Goal: Communication & Community: Answer question/provide support

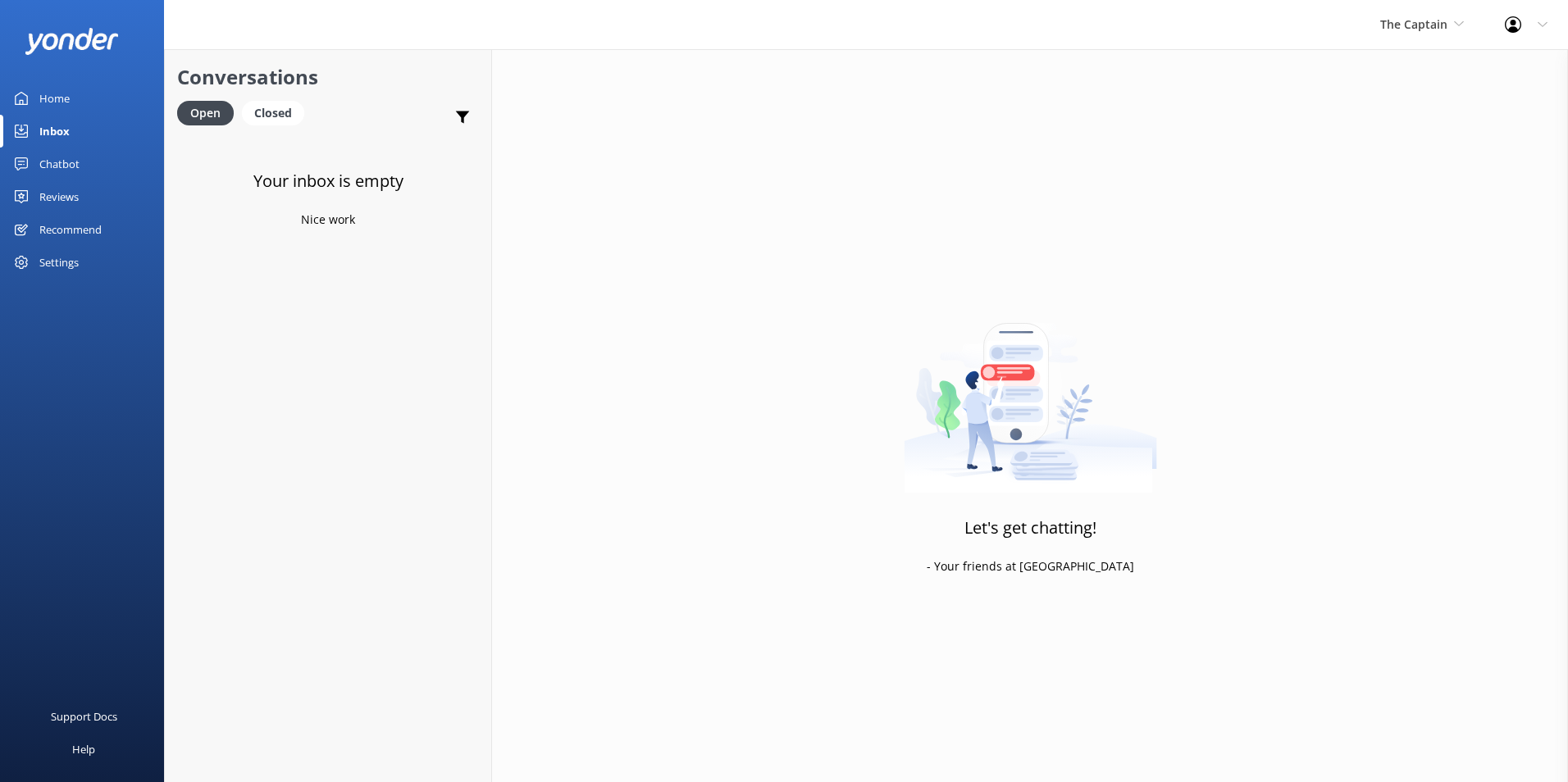
click at [85, 134] on link "Inbox" at bounding box center [82, 131] width 164 height 32
click at [1424, 12] on div "The Captain De Palm Island Aruba's Activities Expert The Captain" at bounding box center [1422, 25] width 125 height 50
click at [1407, 61] on link "De [GEOGRAPHIC_DATA]" at bounding box center [1441, 69] width 164 height 39
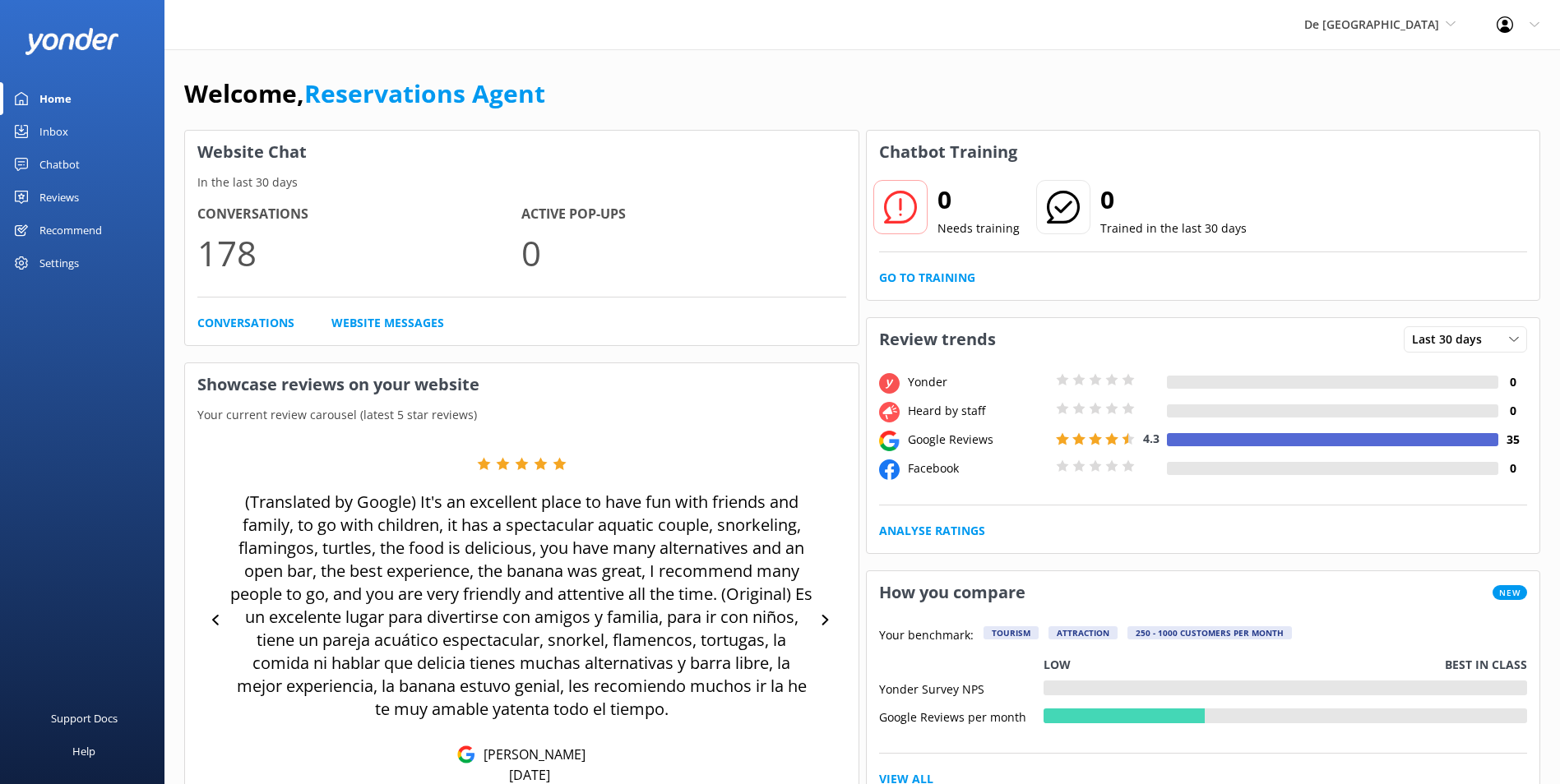
click at [72, 124] on link "Inbox" at bounding box center [82, 131] width 165 height 33
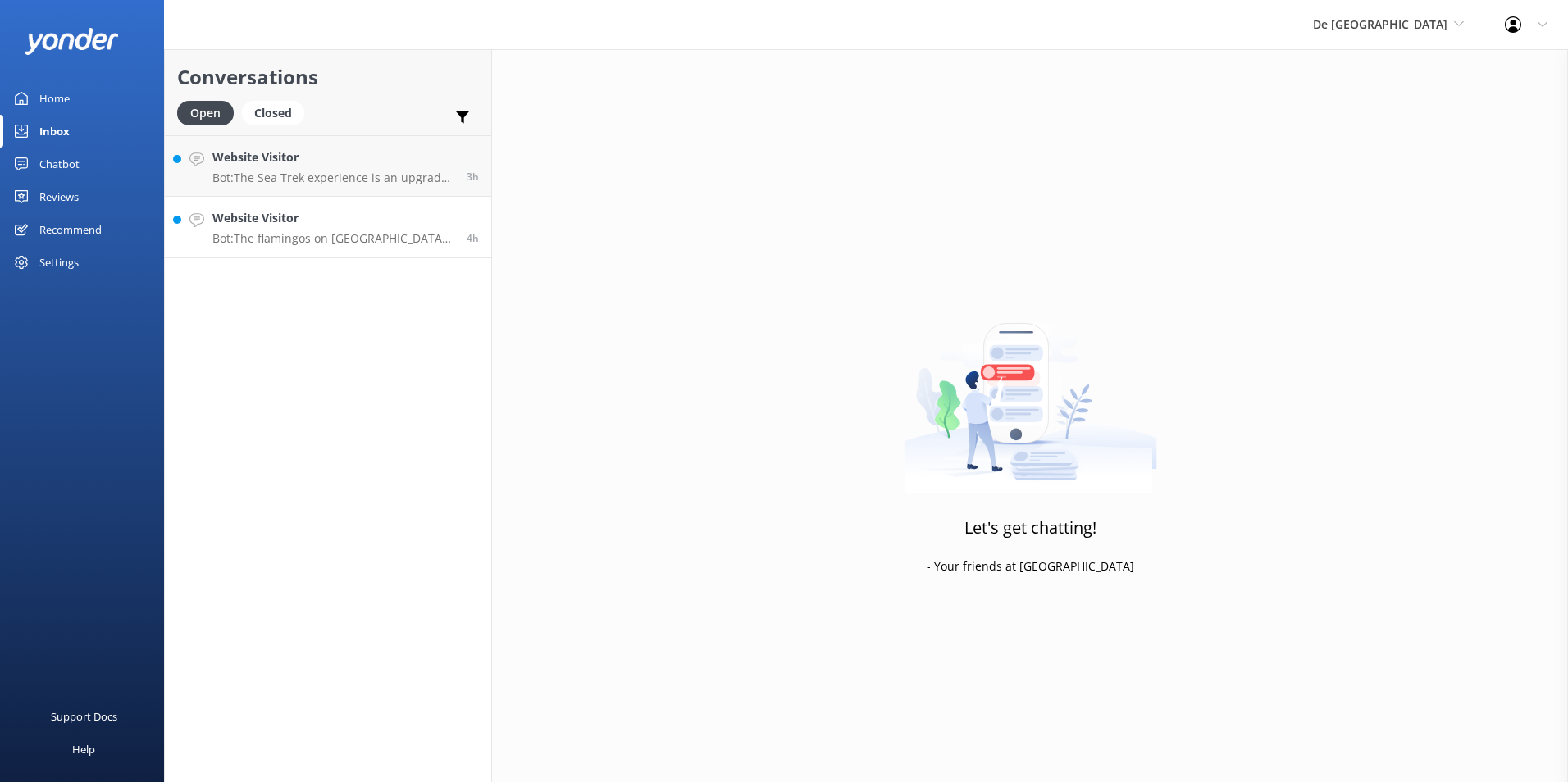
click at [295, 226] on h4 "Website Visitor" at bounding box center [333, 218] width 242 height 18
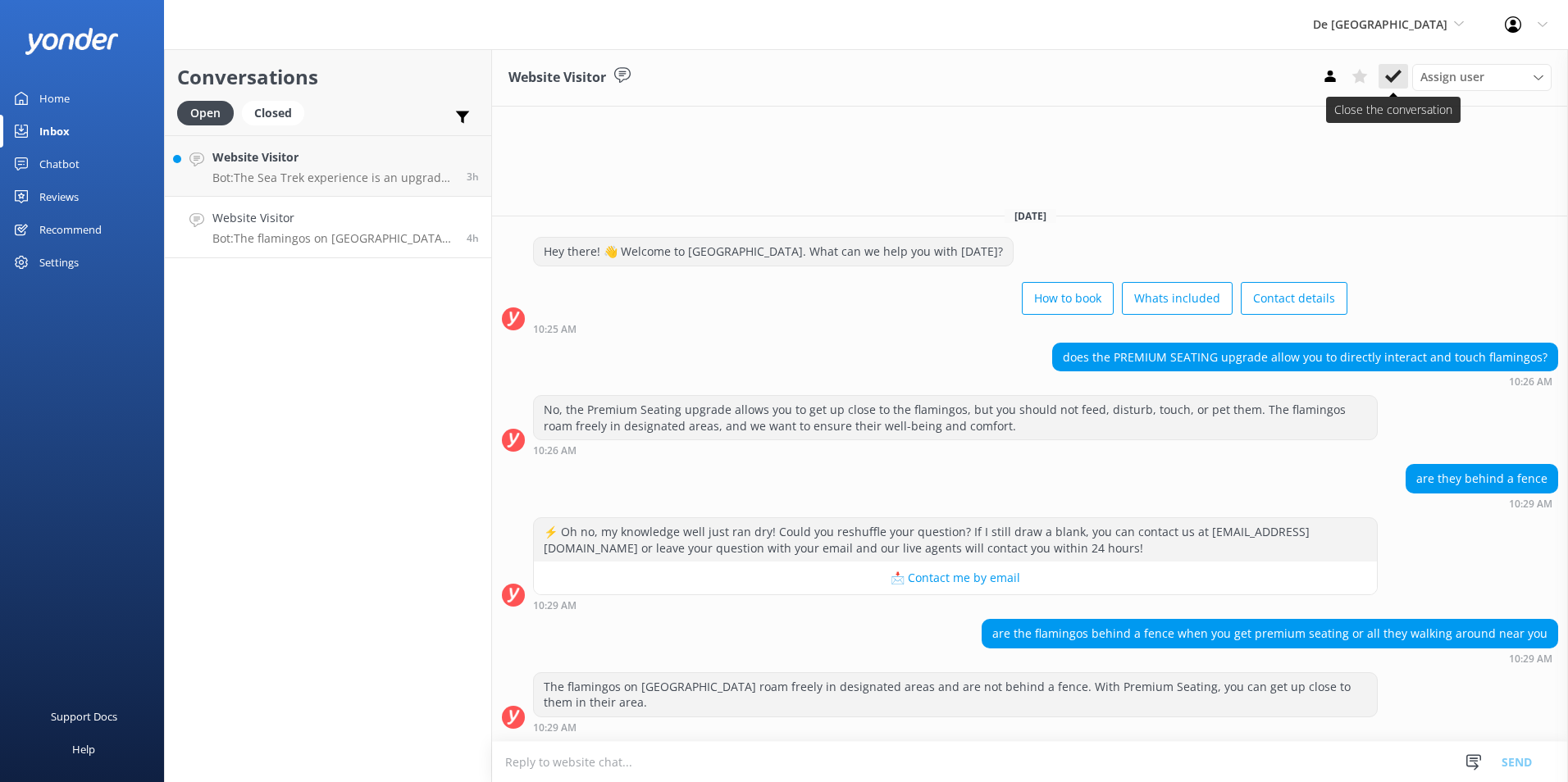
click at [1393, 78] on use at bounding box center [1393, 76] width 16 height 13
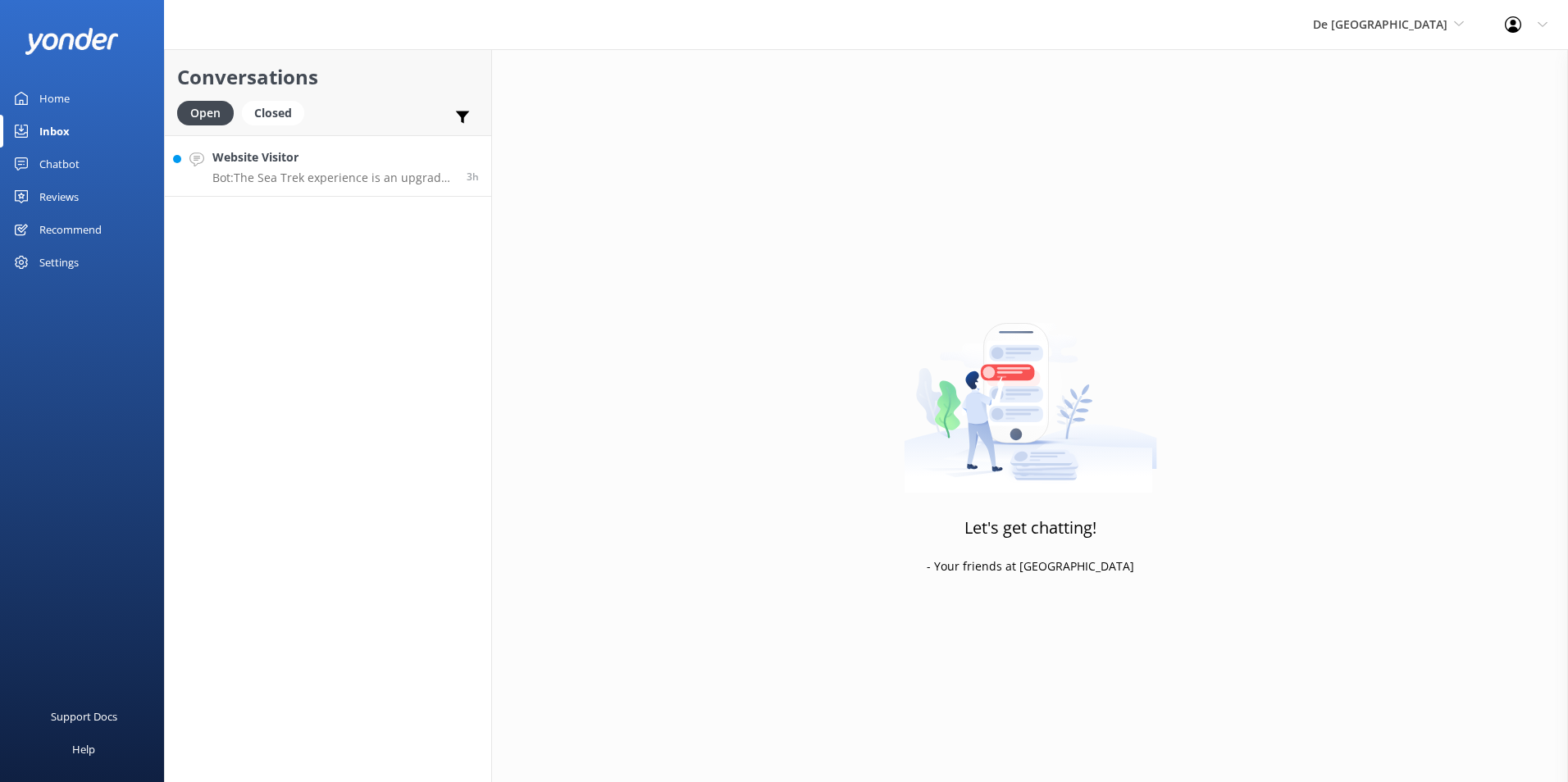
click at [270, 162] on h4 "Website Visitor" at bounding box center [333, 157] width 242 height 18
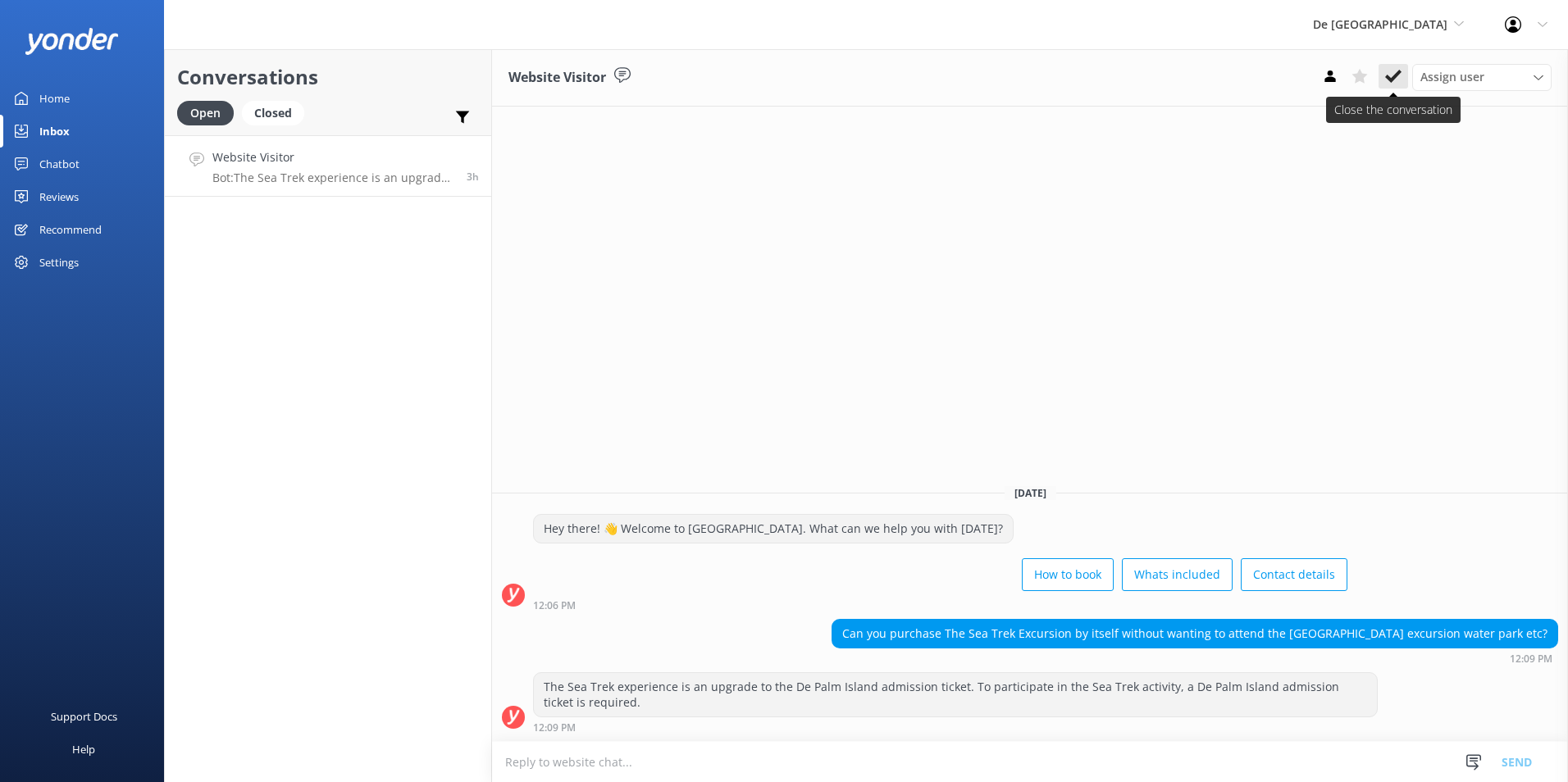
click at [1392, 70] on icon at bounding box center [1393, 76] width 16 height 16
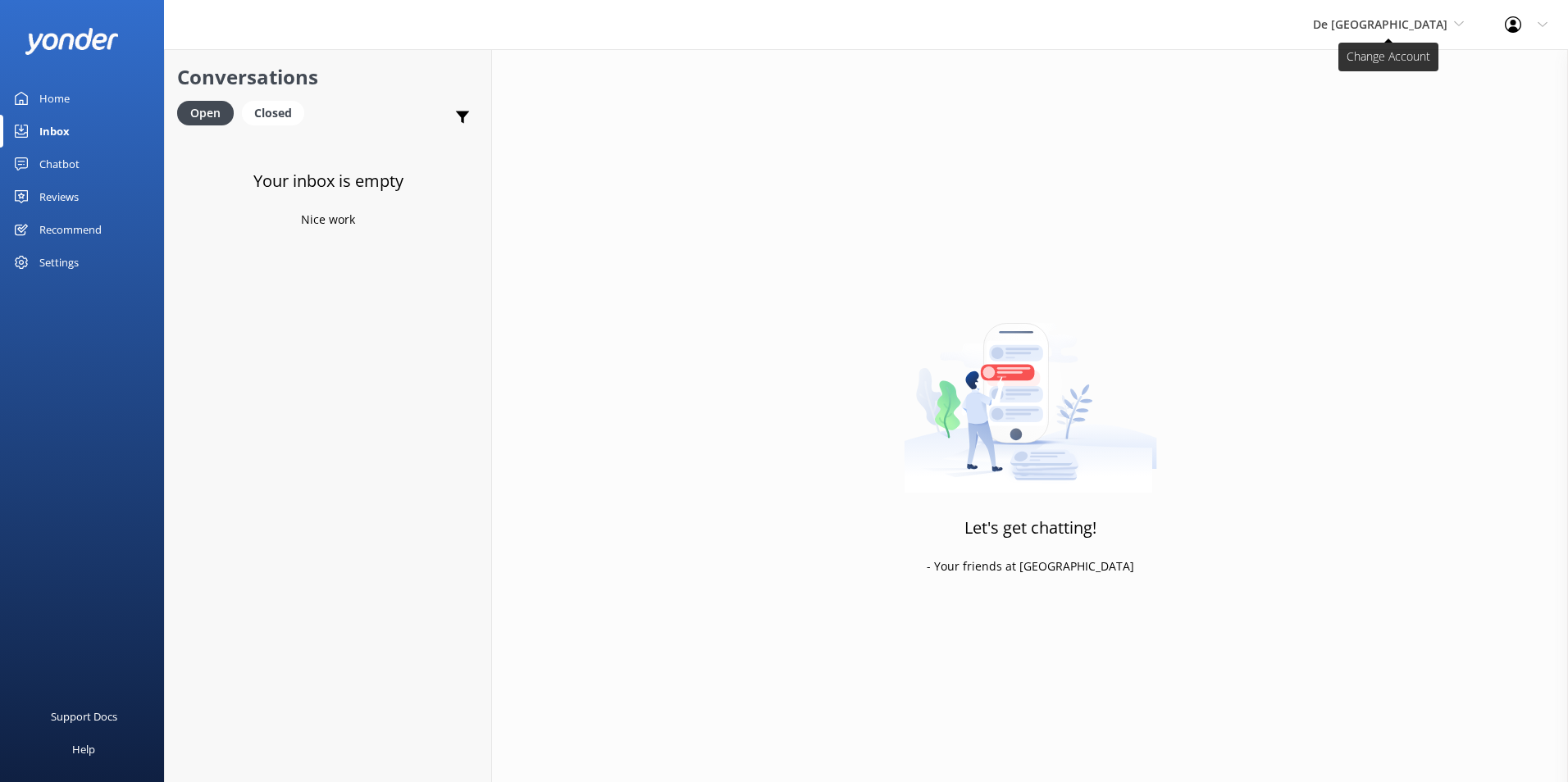
click at [1408, 29] on span "De [GEOGRAPHIC_DATA]" at bounding box center [1380, 24] width 134 height 15
click at [1390, 112] on link "Aruba's Activities Expert" at bounding box center [1375, 109] width 164 height 39
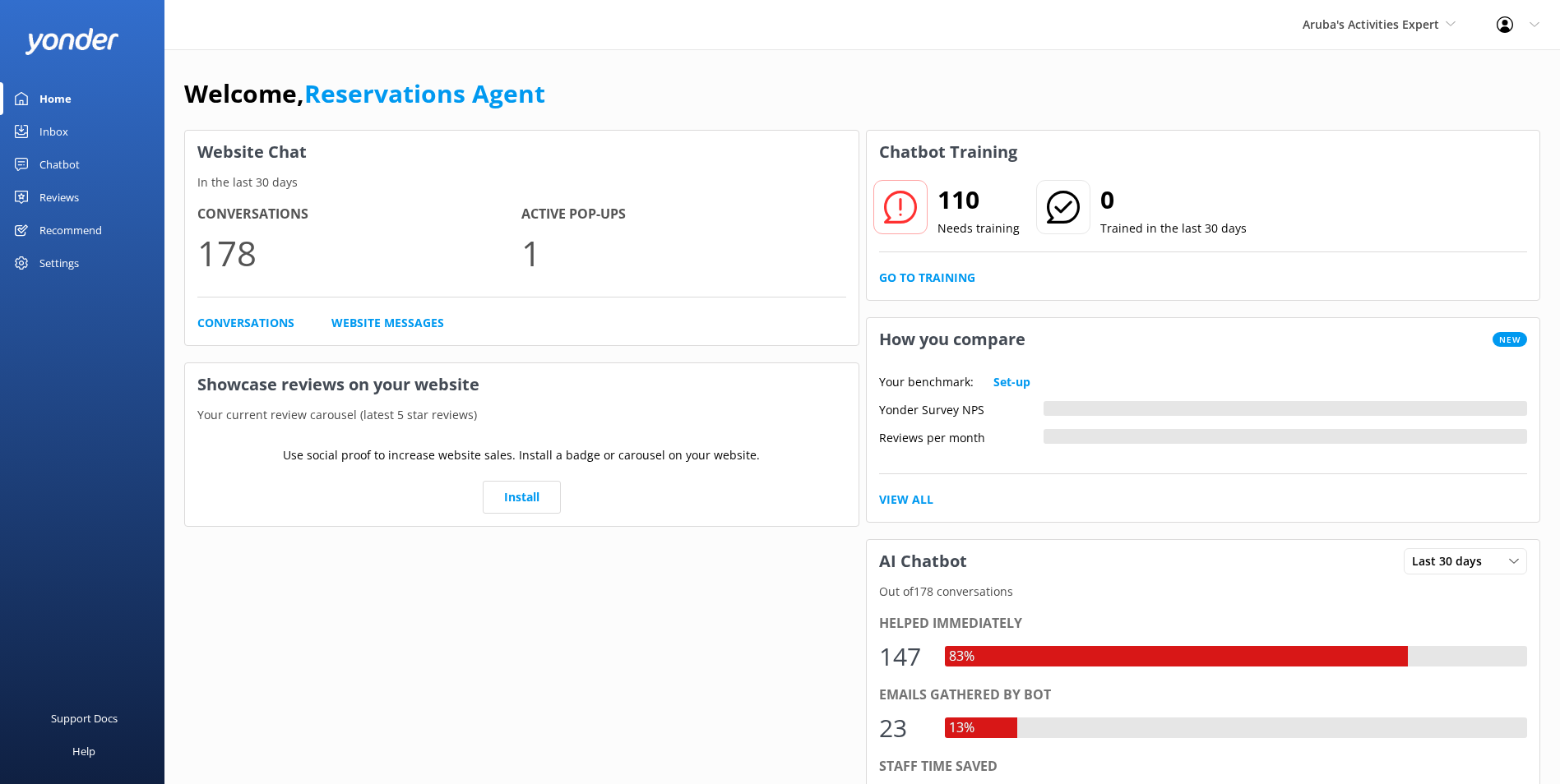
click at [64, 128] on div "Inbox" at bounding box center [54, 131] width 29 height 33
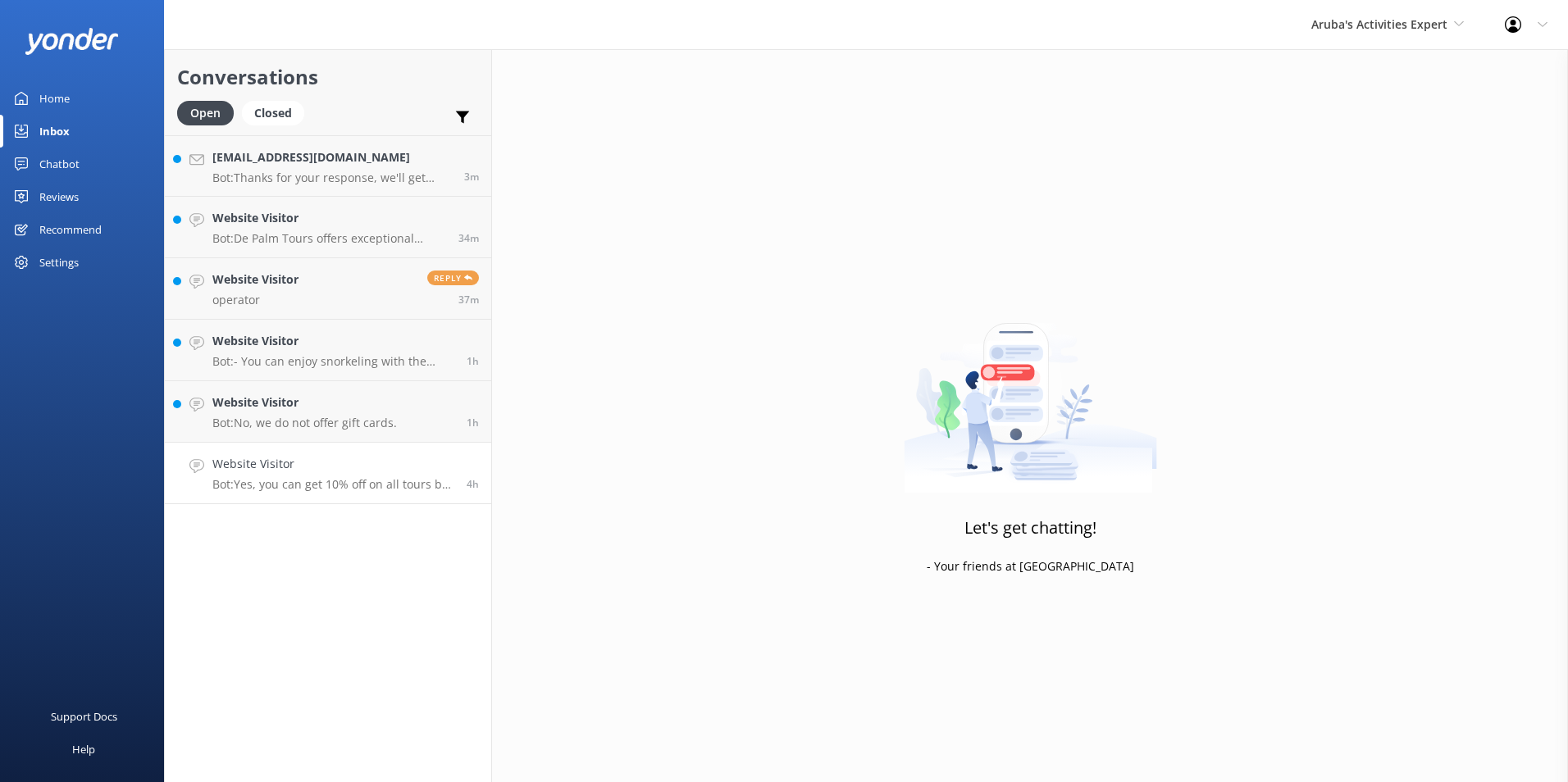
click at [268, 471] on h4 "Website Visitor" at bounding box center [333, 463] width 242 height 18
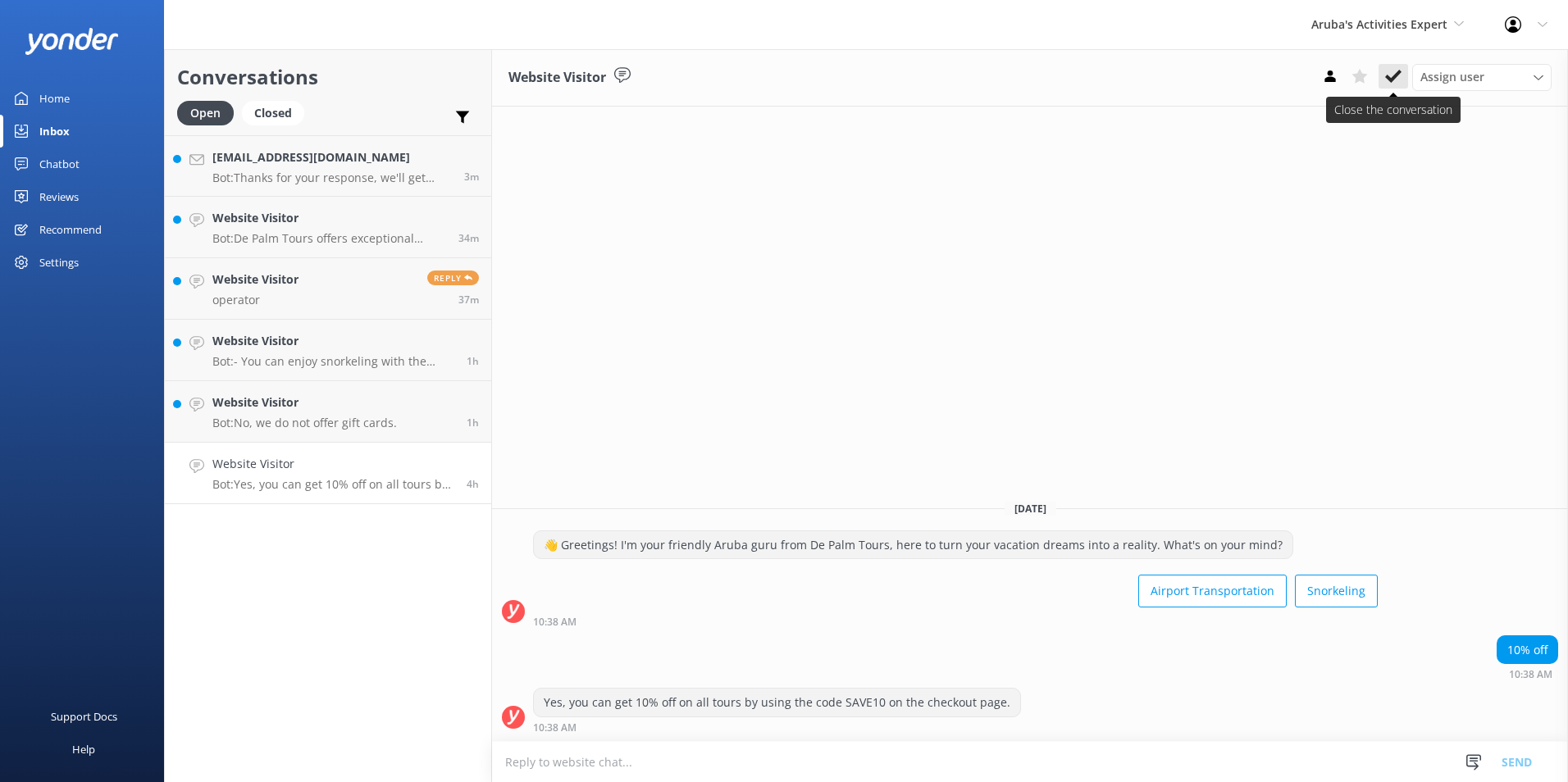
click at [1400, 70] on icon at bounding box center [1393, 76] width 16 height 16
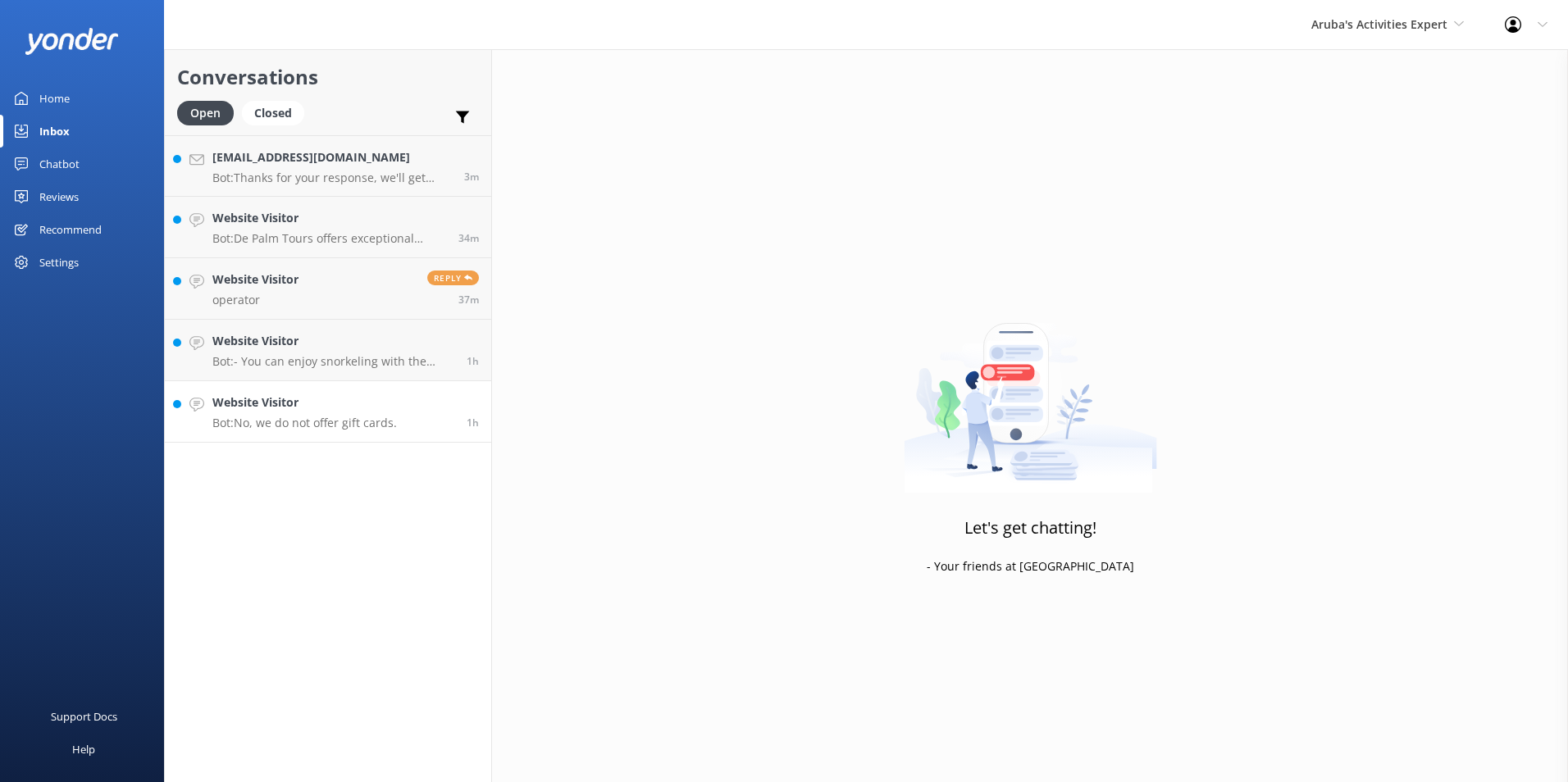
click at [357, 404] on h4 "Website Visitor" at bounding box center [304, 402] width 185 height 18
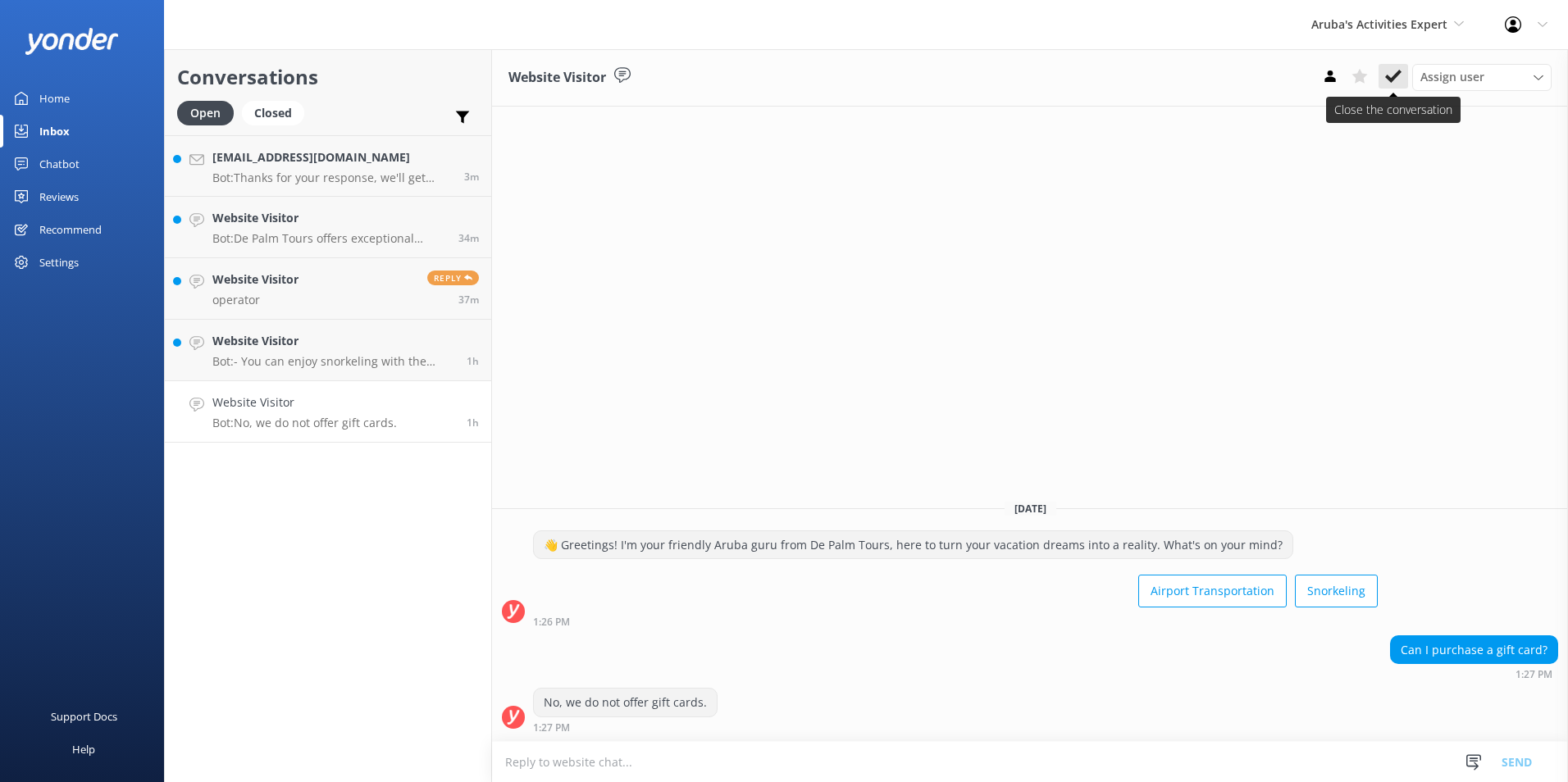
click at [1399, 77] on icon at bounding box center [1393, 76] width 16 height 16
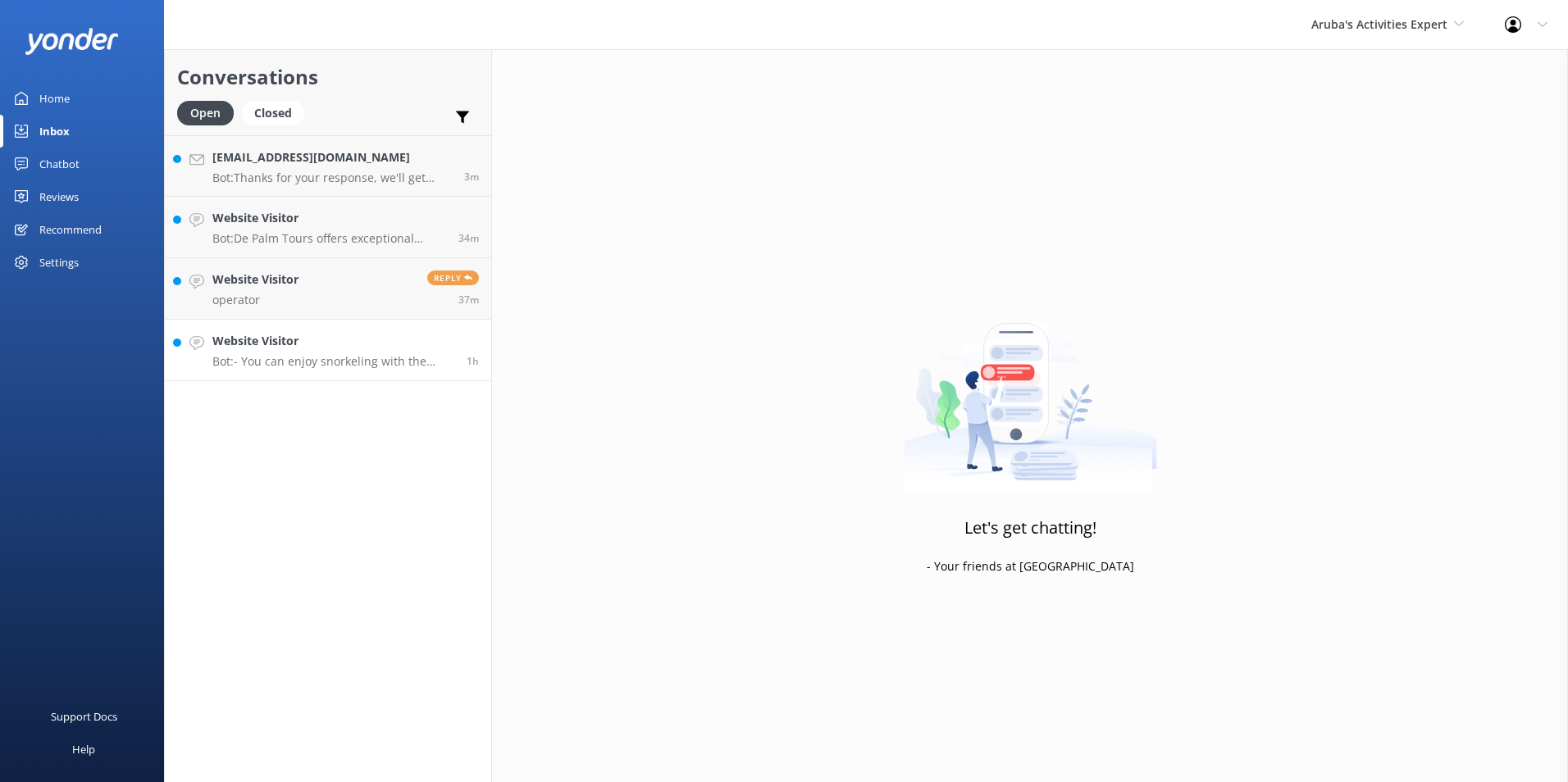
click at [239, 338] on h4 "Website Visitor" at bounding box center [333, 340] width 242 height 18
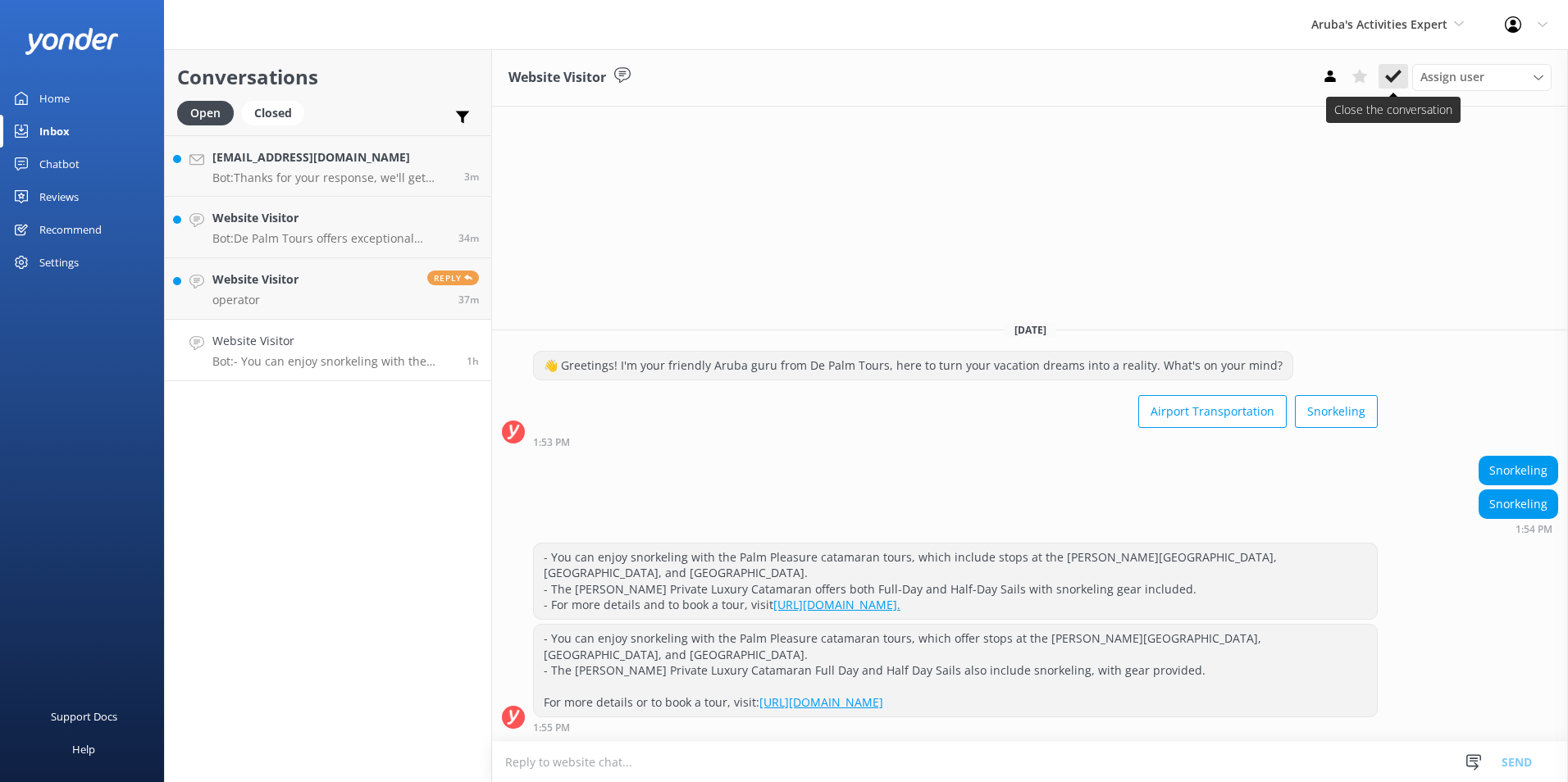
click at [1391, 75] on icon at bounding box center [1393, 76] width 16 height 16
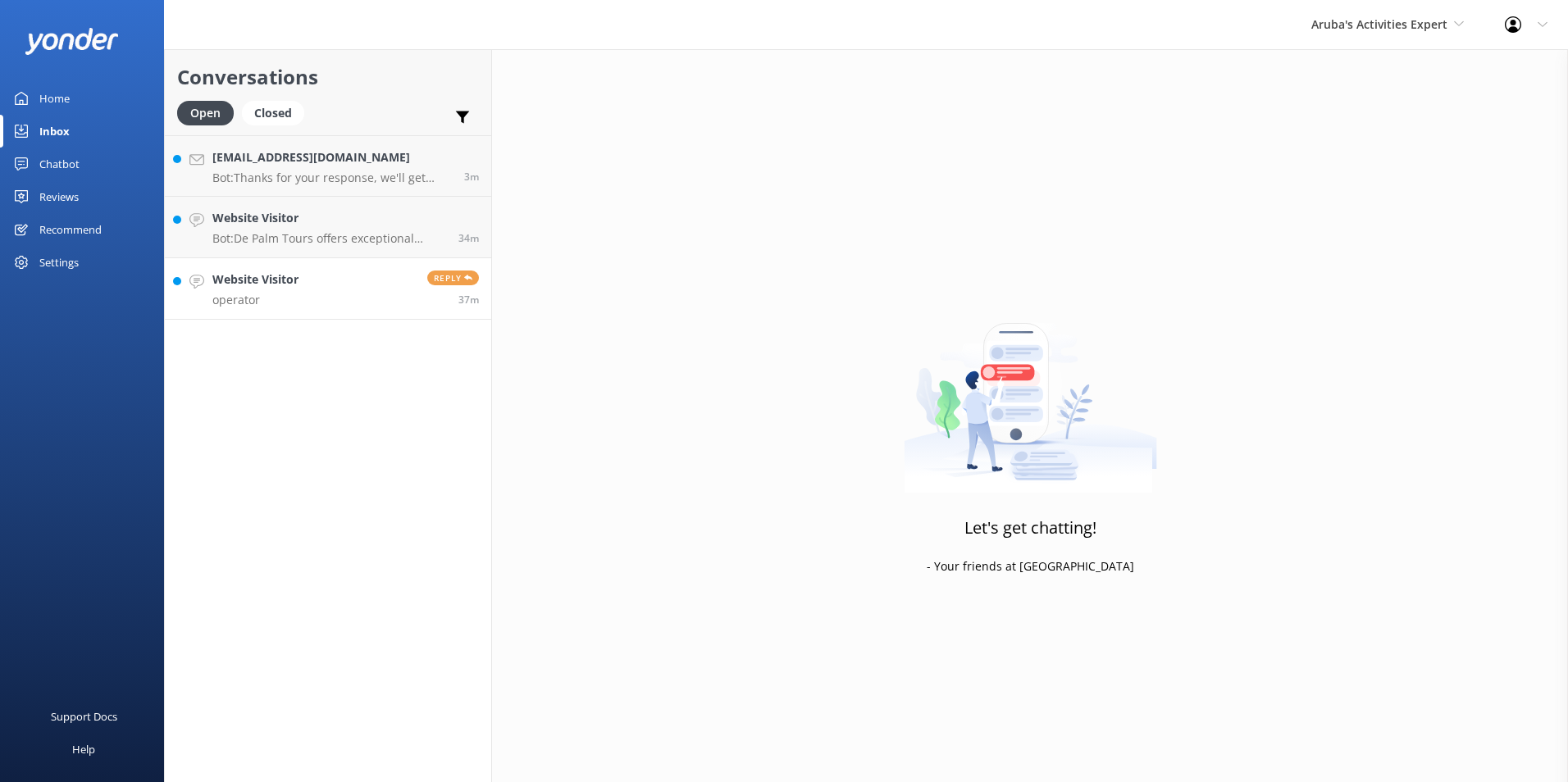
click at [292, 285] on h4 "Website Visitor" at bounding box center [255, 279] width 86 height 18
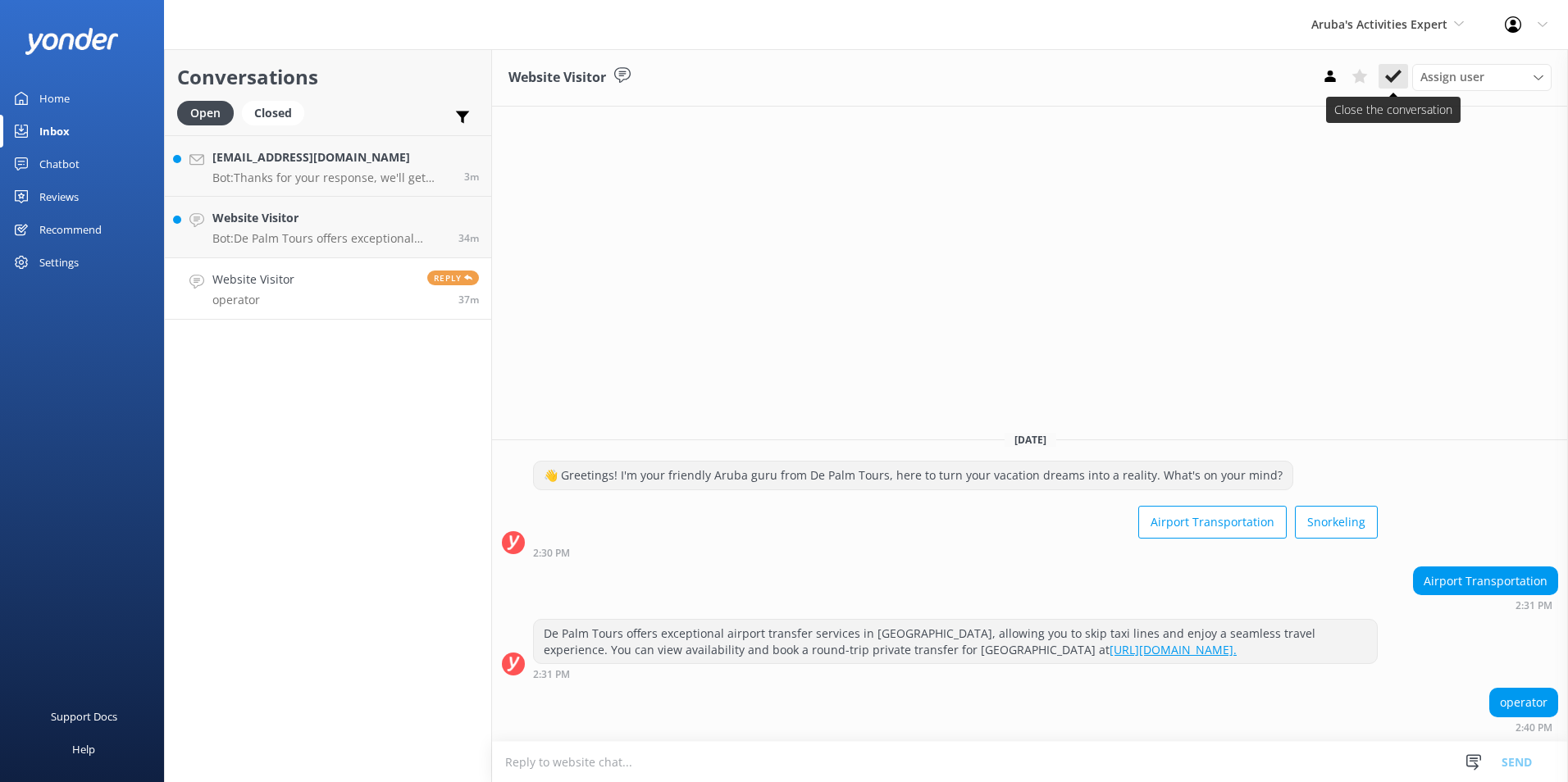
click at [1388, 80] on icon at bounding box center [1393, 76] width 16 height 16
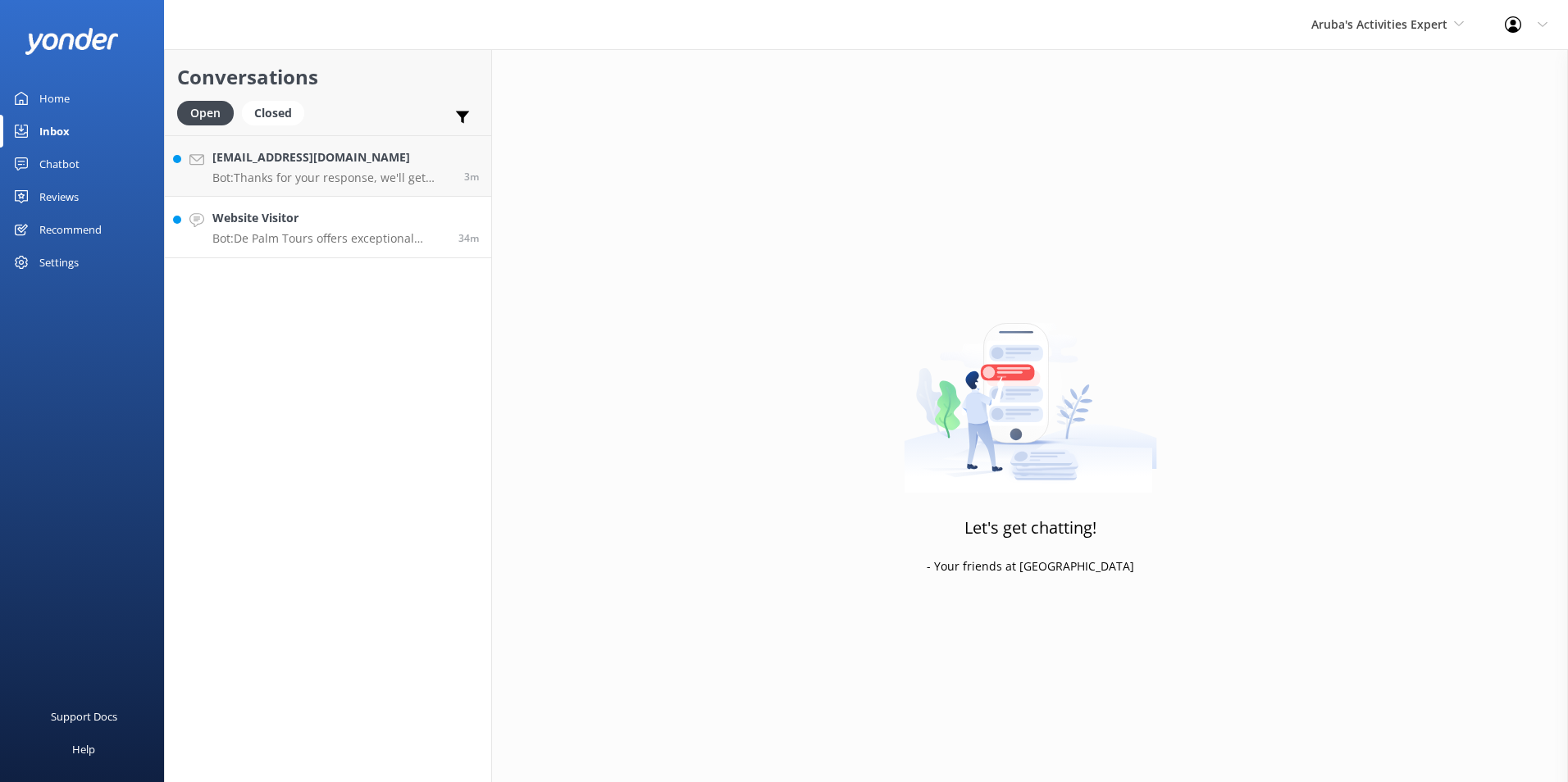
click at [268, 225] on h4 "Website Visitor" at bounding box center [328, 218] width 233 height 18
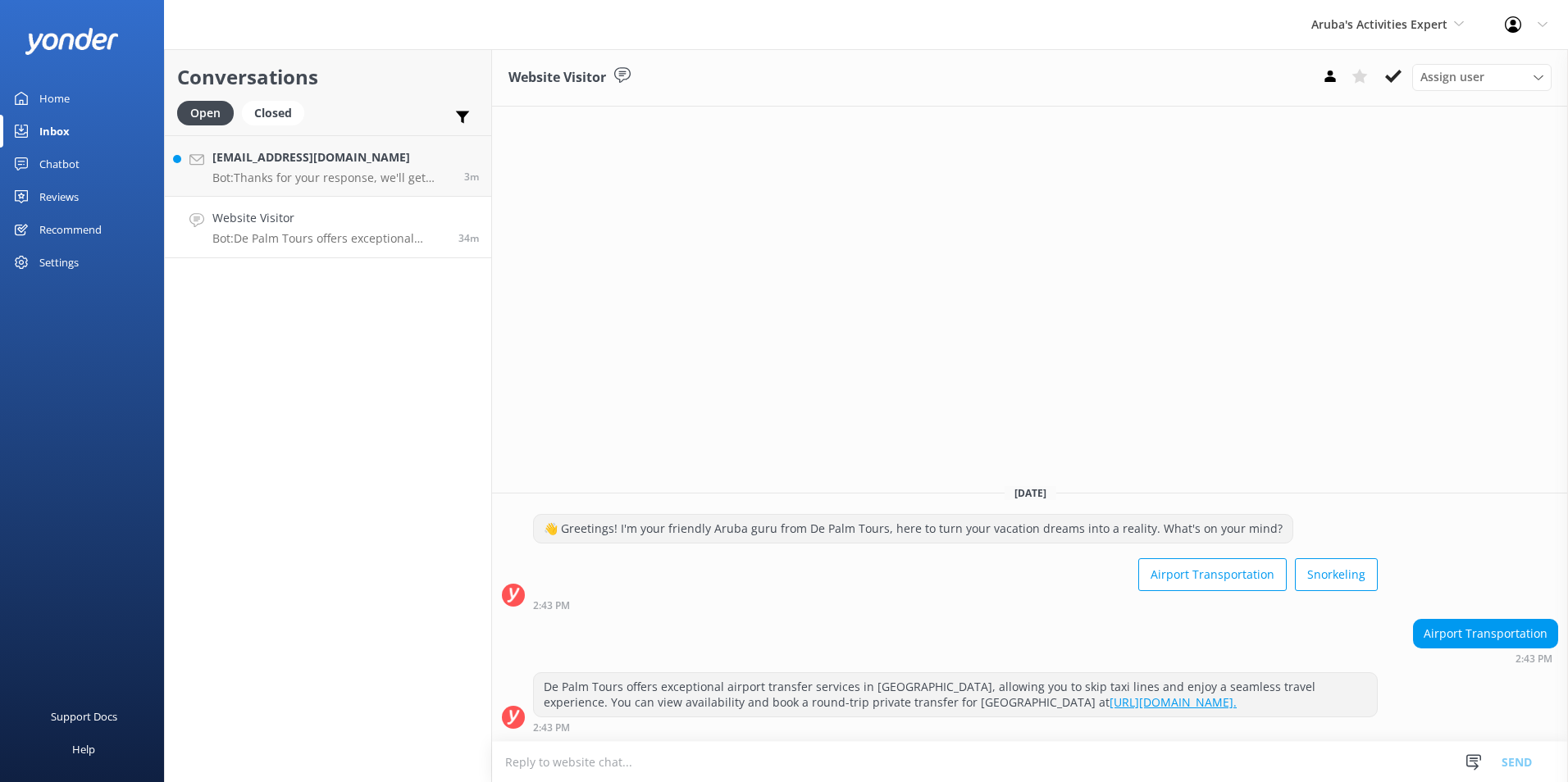
click at [1386, 74] on icon at bounding box center [1393, 76] width 16 height 16
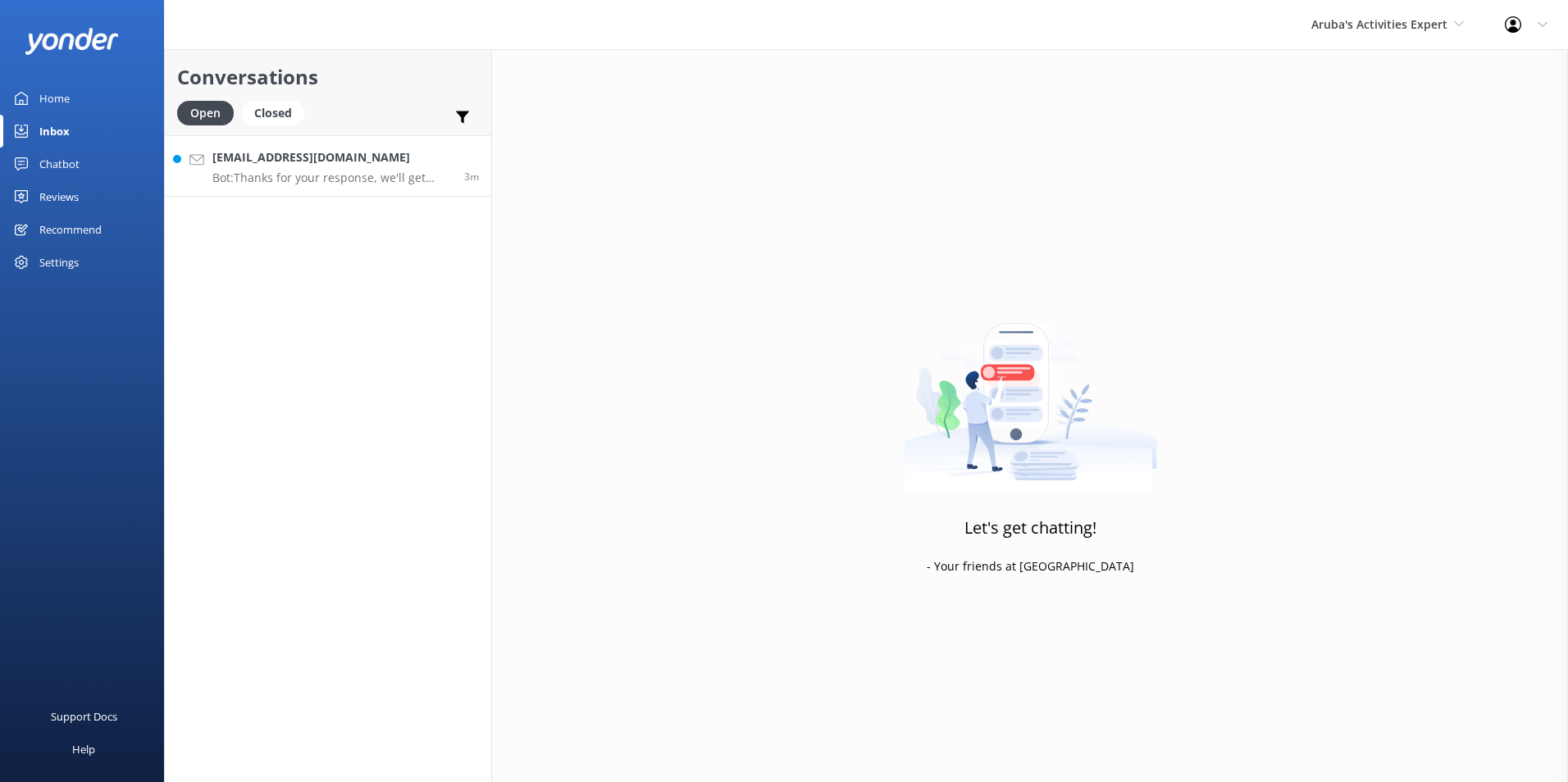
click at [328, 162] on h4 "[EMAIL_ADDRESS][DOMAIN_NAME]" at bounding box center [332, 157] width 239 height 18
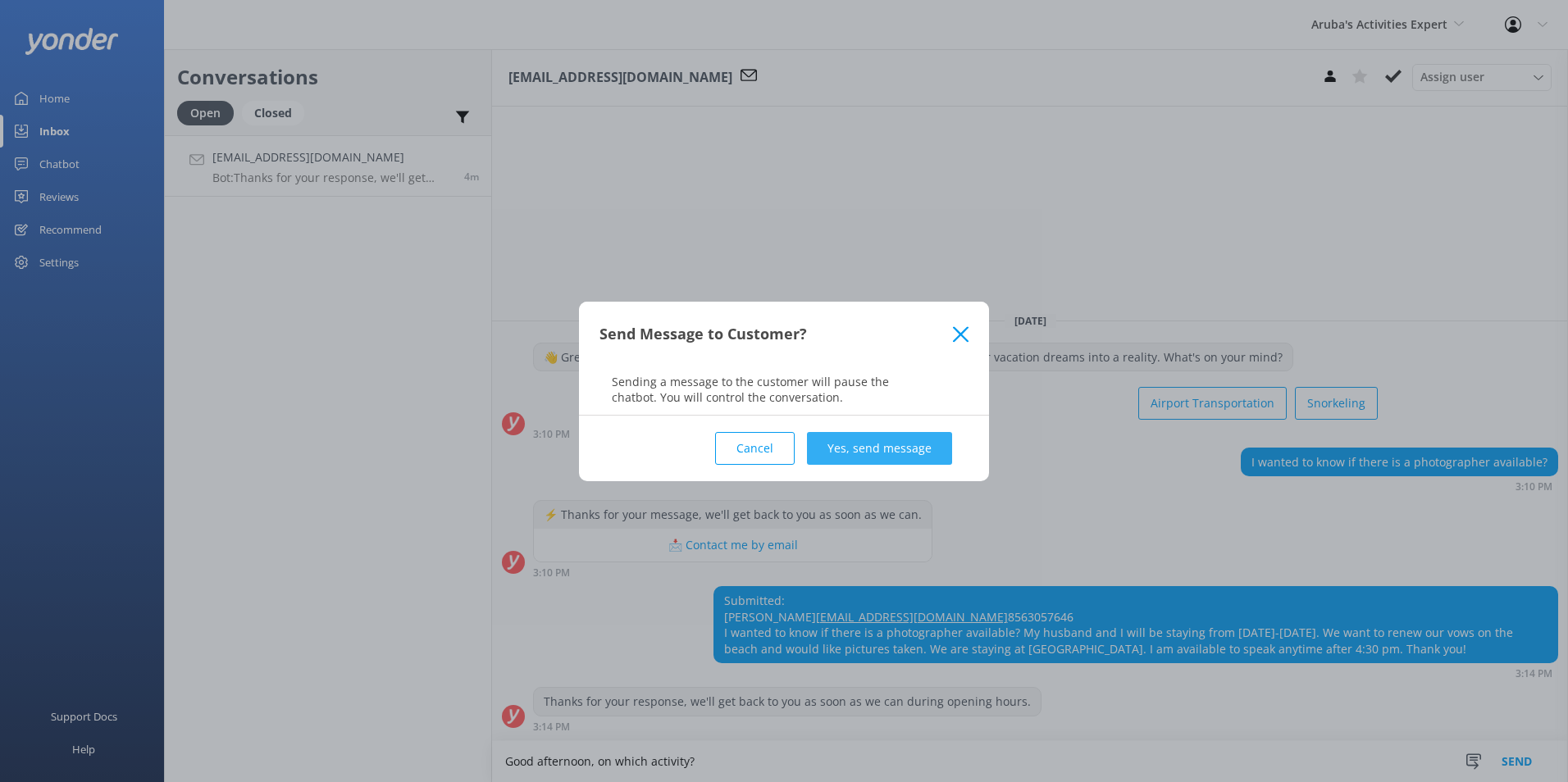
type textarea "Good afternoon, on which activity?"
click at [862, 438] on button "Yes, send message" at bounding box center [880, 448] width 145 height 32
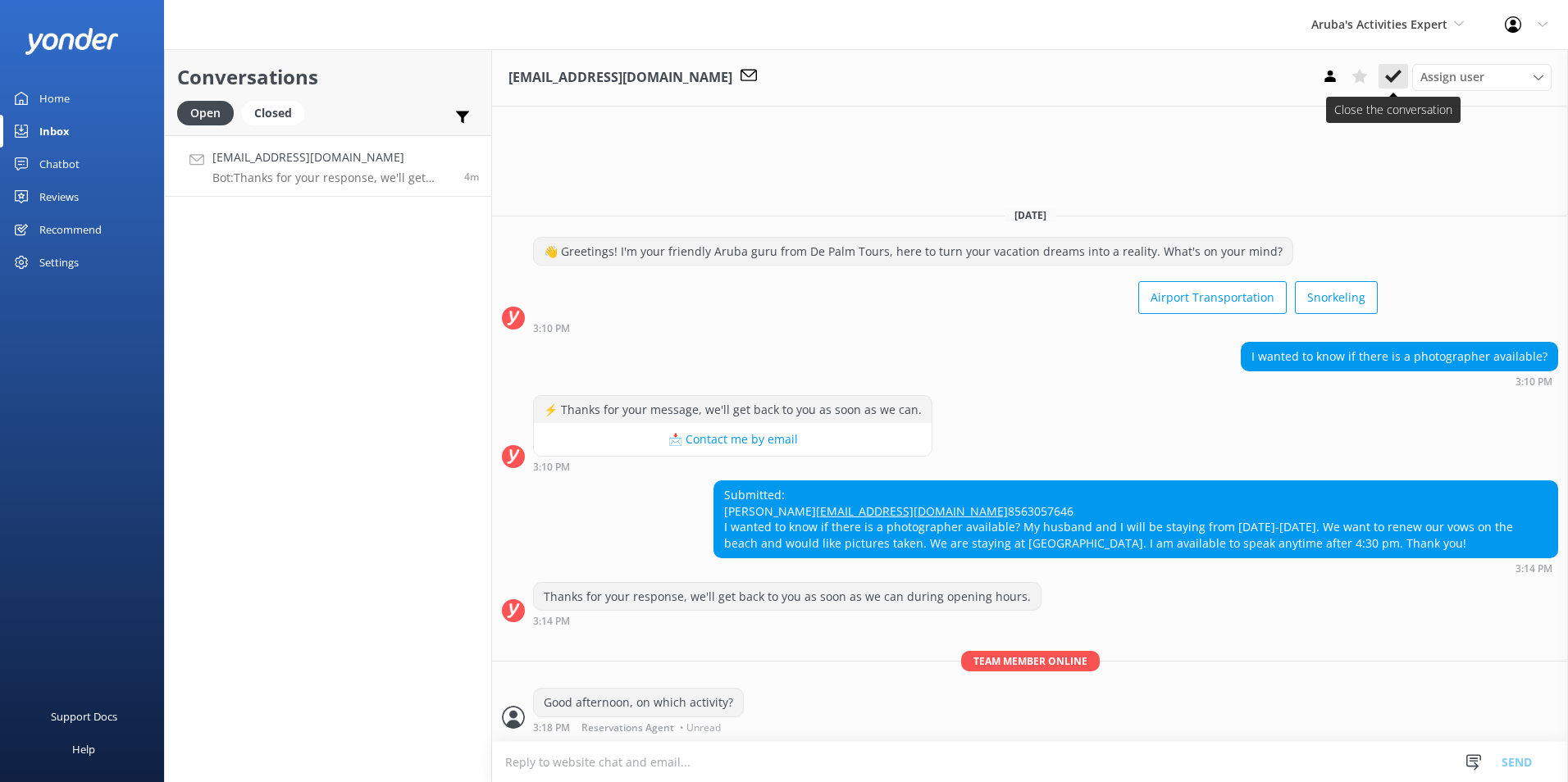
click at [1396, 72] on icon at bounding box center [1393, 76] width 16 height 16
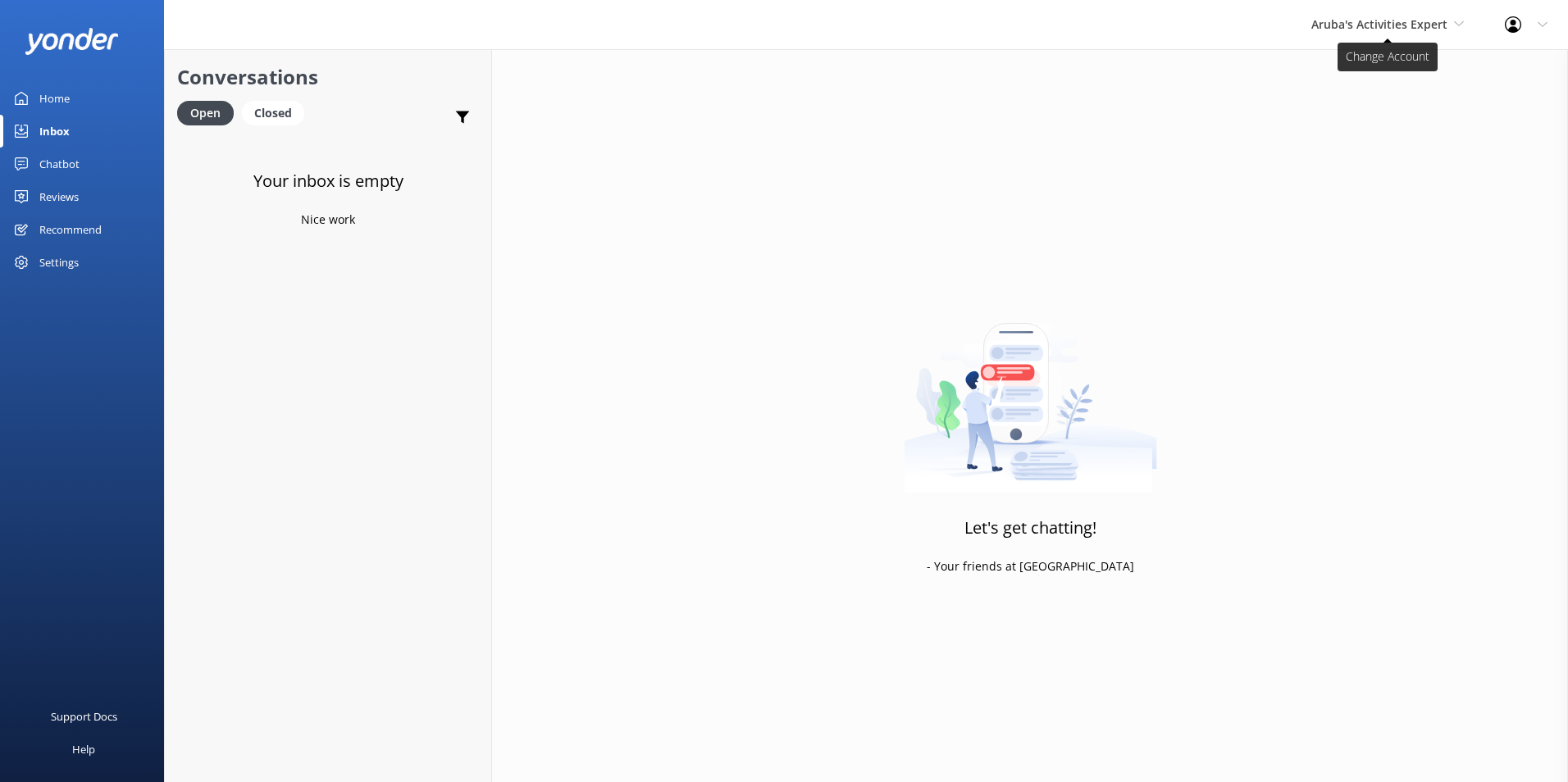
click at [1376, 19] on span "Aruba's Activities Expert" at bounding box center [1379, 24] width 136 height 15
click at [1342, 138] on link "The Captain" at bounding box center [1373, 148] width 164 height 39
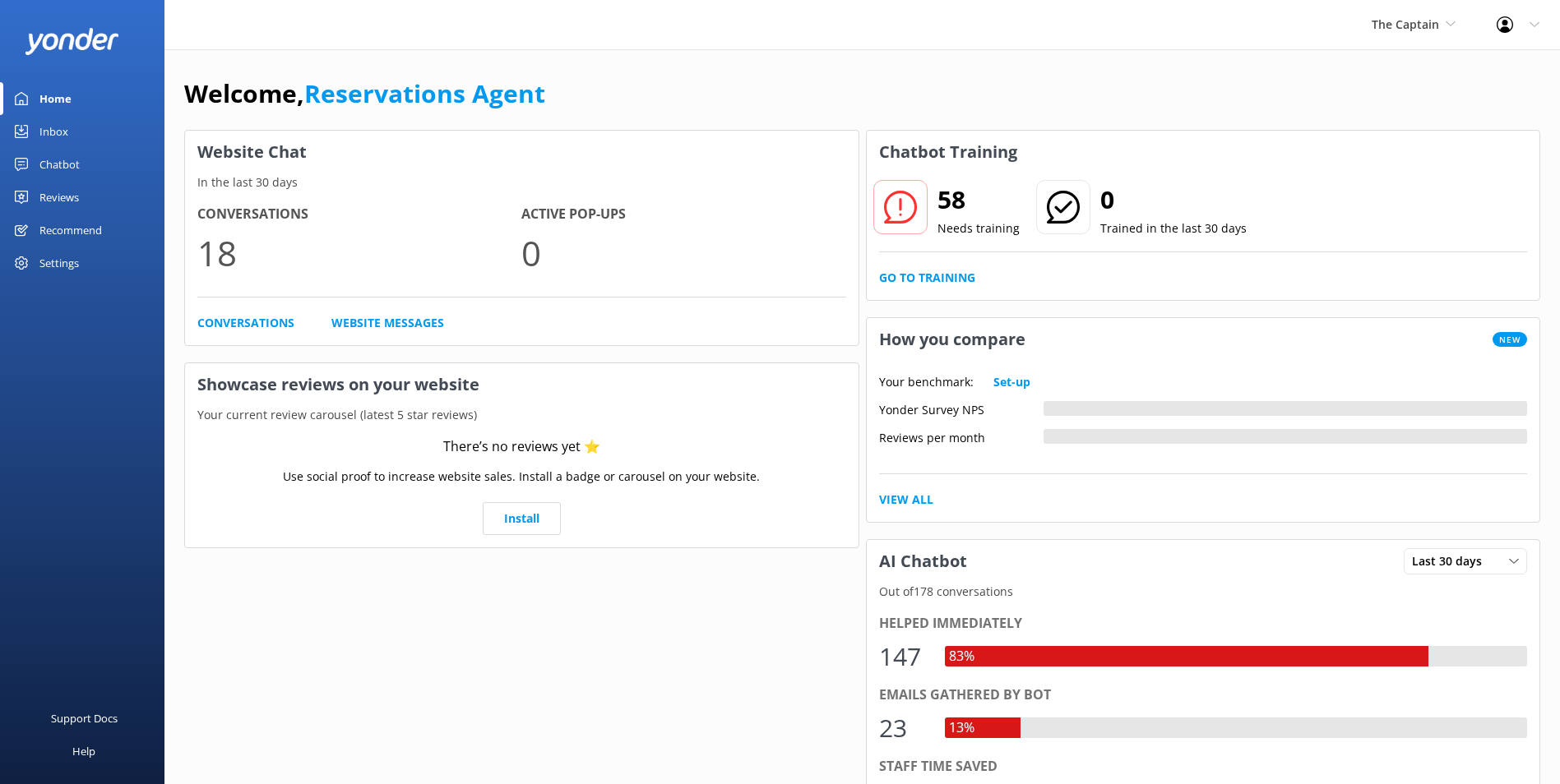
click at [52, 127] on div "Inbox" at bounding box center [54, 131] width 29 height 33
